Goal: Check status: Check status

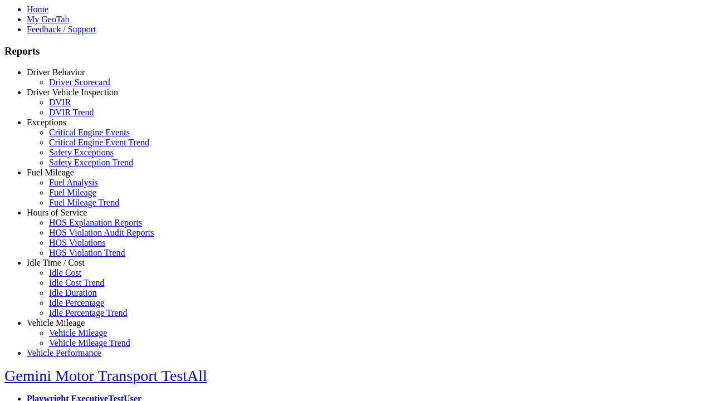
click at [64, 127] on link "Exceptions" at bounding box center [47, 122] width 40 height 9
click at [72, 157] on link "Safety Exceptions" at bounding box center [81, 152] width 65 height 9
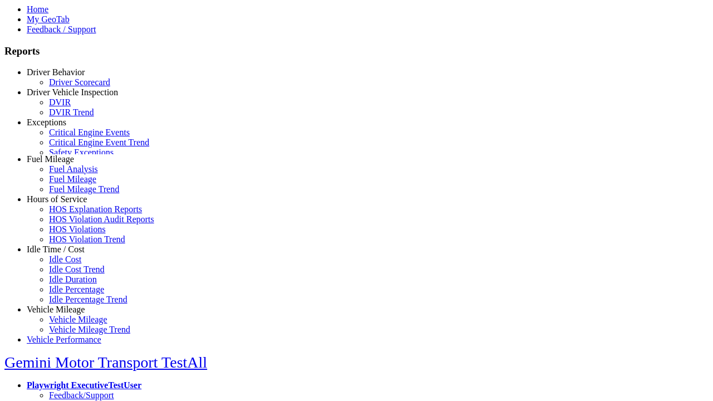
scroll to position [9, 0]
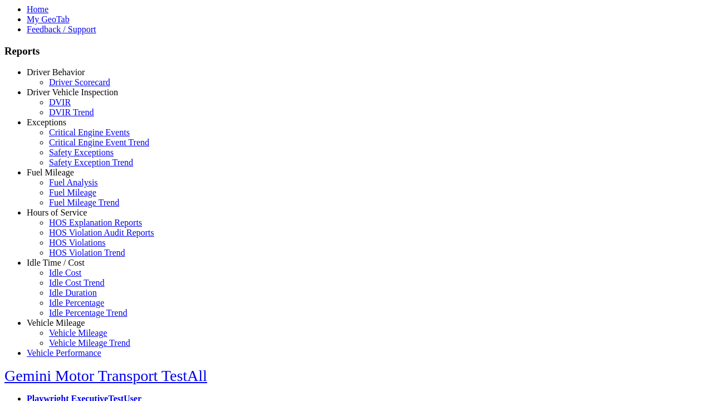
select select
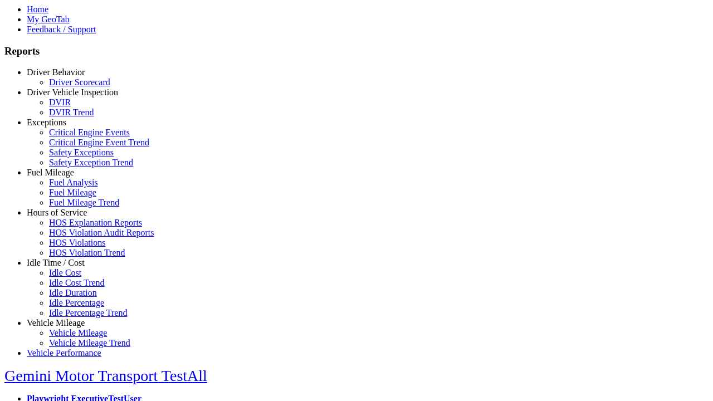
select select
